Goal: Find specific page/section: Find specific page/section

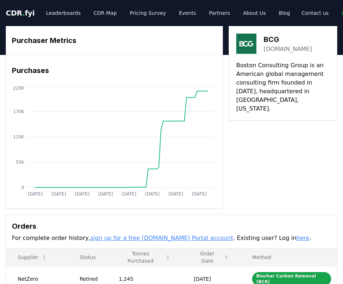
scroll to position [139, 0]
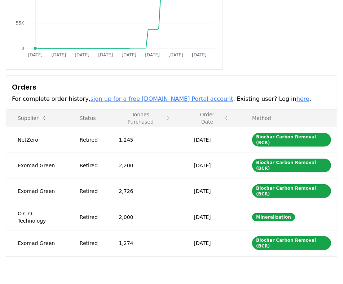
click at [45, 31] on icon "Jan 2019 Dec 2019 Nov 2020 Oct 2021 Sep 2022 Aug 2023 Jul 2024 Jun 2025 0 55K 1…" at bounding box center [111, 3] width 211 height 115
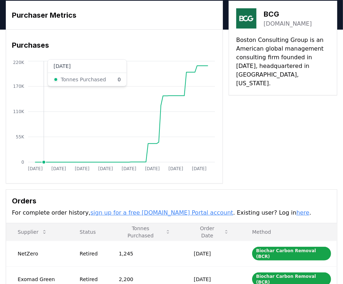
scroll to position [0, 0]
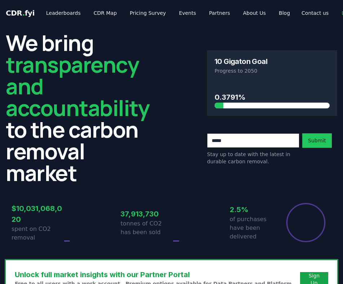
scroll to position [0, 1]
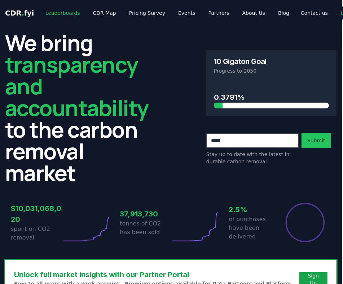
click at [64, 16] on link "Leaderboards" at bounding box center [63, 12] width 46 height 13
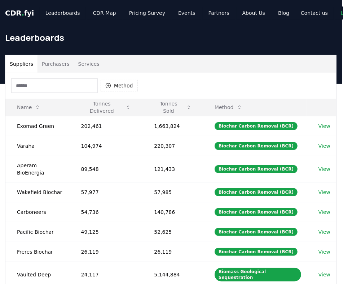
click at [54, 59] on button "Purchasers" at bounding box center [56, 63] width 36 height 17
